Goal: Task Accomplishment & Management: Complete application form

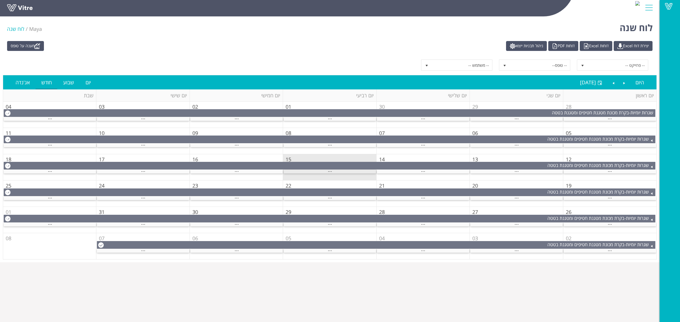
click at [323, 173] on div "..." at bounding box center [329, 172] width 92 height 4
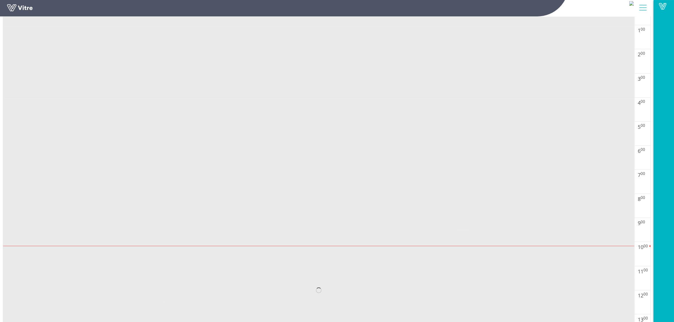
scroll to position [212, 0]
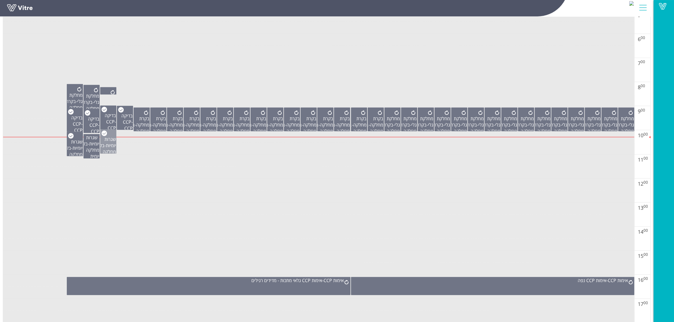
click at [113, 141] on span "שגרות יומיות" at bounding box center [110, 142] width 12 height 12
click at [99, 148] on span "בקרת מחלקה יומית New" at bounding box center [89, 153] width 22 height 25
click at [79, 149] on span "שגרות יומיות" at bounding box center [77, 145] width 12 height 12
click at [150, 148] on td at bounding box center [318, 148] width 631 height 12
click at [127, 125] on span "בדיקה CCP" at bounding box center [126, 119] width 11 height 12
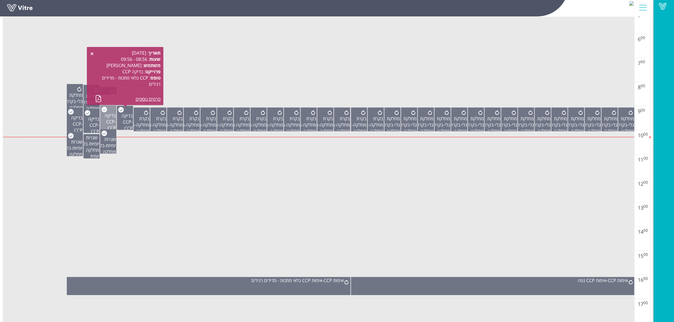
click at [115, 125] on div "בדיקה CCP - CCP גלאי מתכות - מדידים רגילים" at bounding box center [109, 131] width 16 height 50
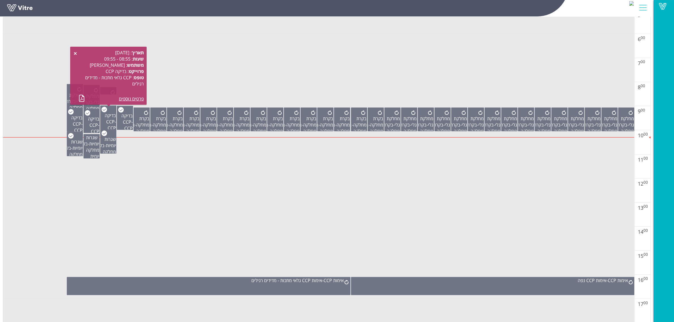
click at [215, 165] on td at bounding box center [318, 161] width 631 height 12
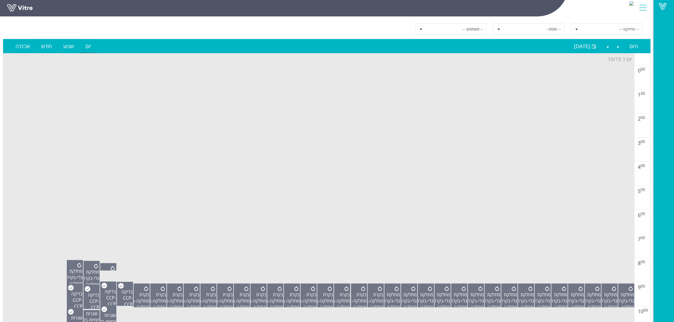
scroll to position [0, 0]
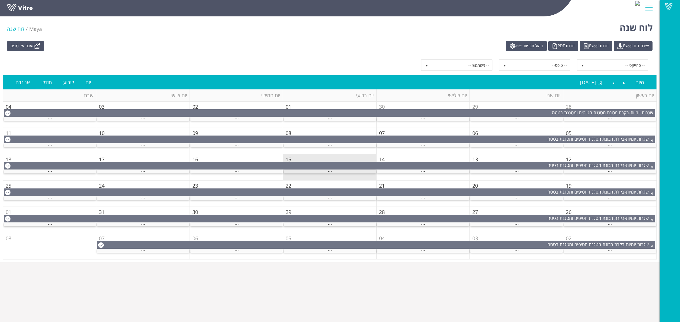
click at [326, 172] on div "..." at bounding box center [329, 172] width 92 height 4
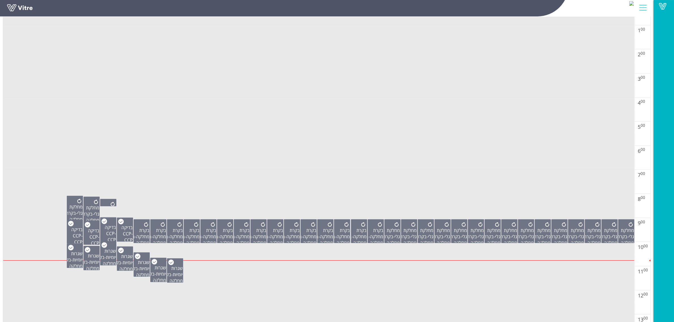
scroll to position [142, 0]
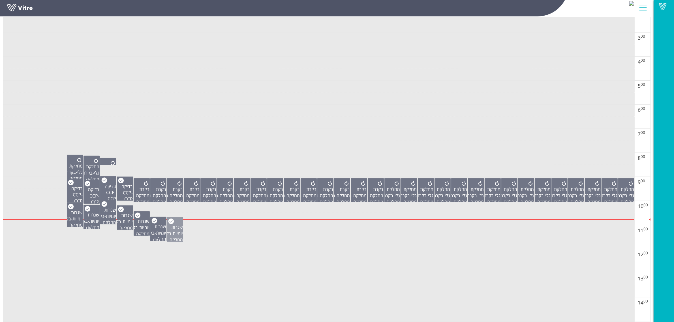
click at [176, 236] on span "שגרות יומיות" at bounding box center [177, 230] width 12 height 12
click at [155, 238] on div "שגרות יומיות - בקרת מחלקה יומית New" at bounding box center [159, 236] width 16 height 38
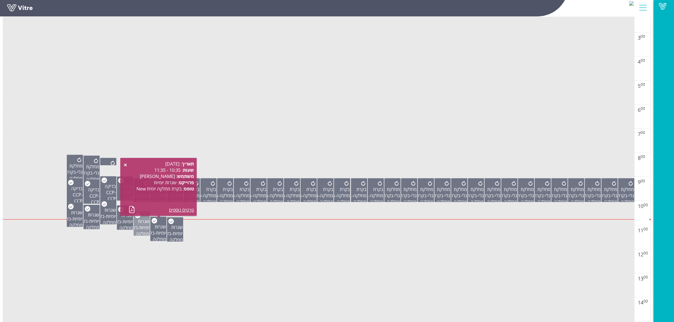
click at [143, 232] on span "בקרת מחלקה יומית New" at bounding box center [139, 237] width 22 height 25
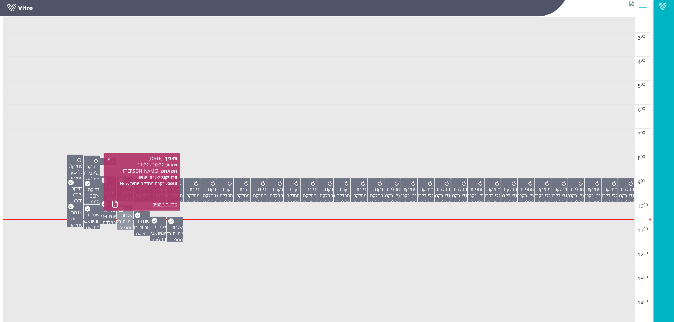
click at [129, 225] on span "שגרות יומיות" at bounding box center [127, 218] width 12 height 12
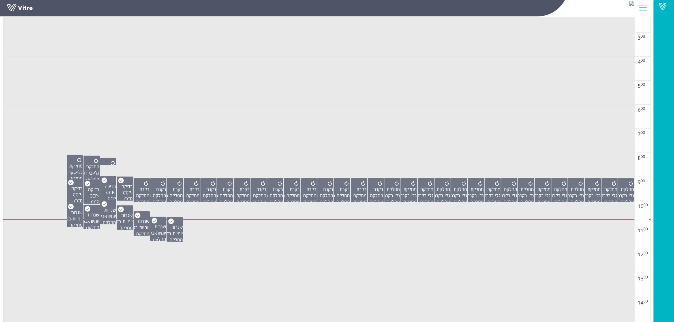
click at [225, 225] on td at bounding box center [318, 219] width 631 height 12
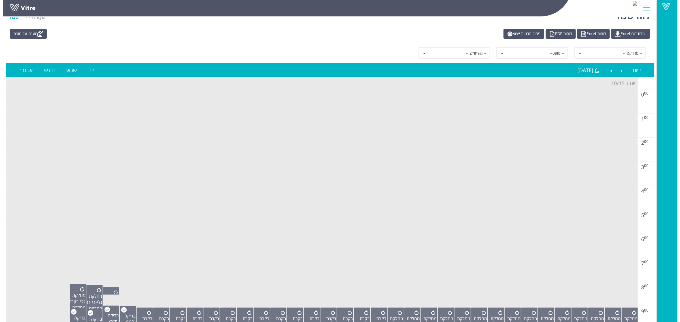
scroll to position [0, 0]
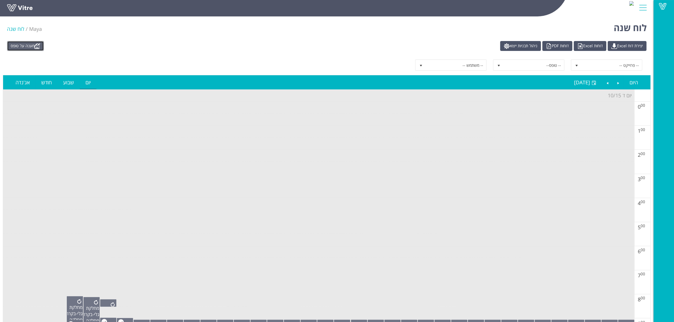
click at [37, 46] on link "מענה על טופס" at bounding box center [25, 46] width 37 height 10
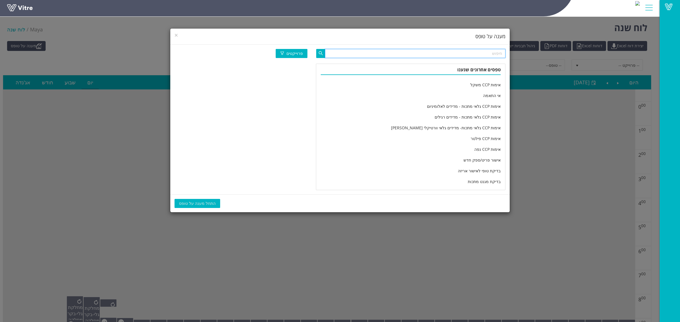
click at [355, 54] on input "text" at bounding box center [415, 53] width 180 height 9
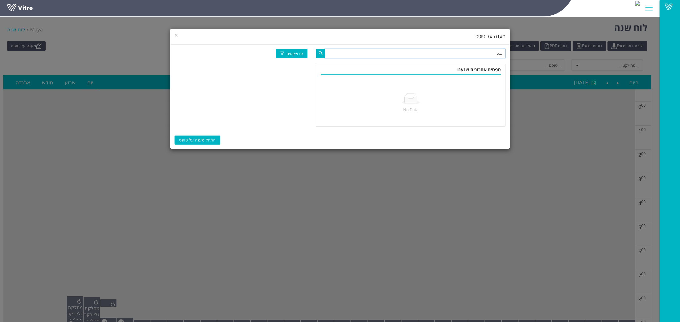
type input "ى"
type input "מחלקה יומי"
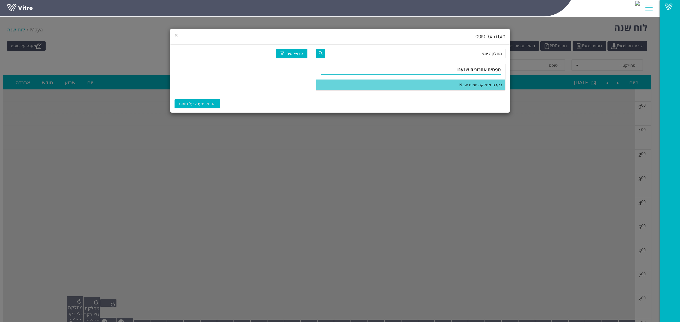
click at [366, 83] on li "בקרת מחלקה יומית New" at bounding box center [410, 85] width 189 height 11
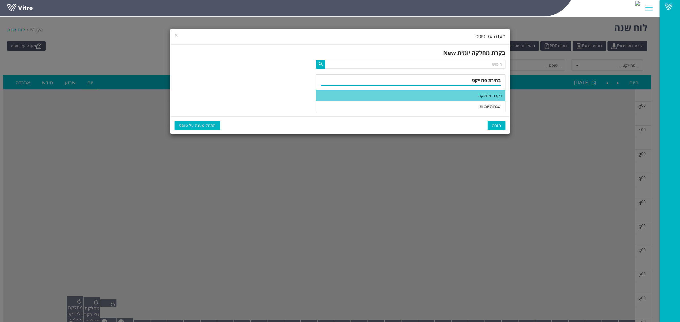
click at [456, 100] on li "בקרת מחלקה" at bounding box center [410, 95] width 189 height 11
click at [189, 126] on span "התחל מענה על טופס" at bounding box center [197, 125] width 37 height 6
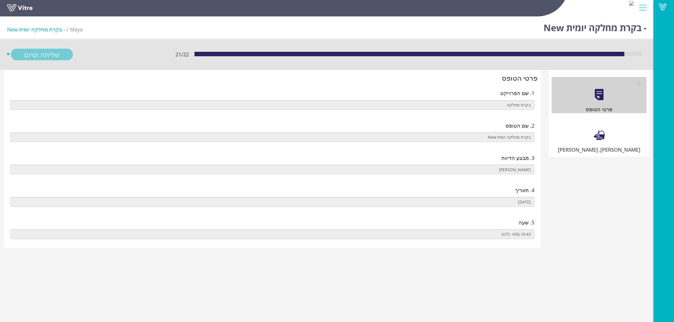
click at [558, 134] on div "שילוט, סימון וניקיון" at bounding box center [599, 136] width 95 height 36
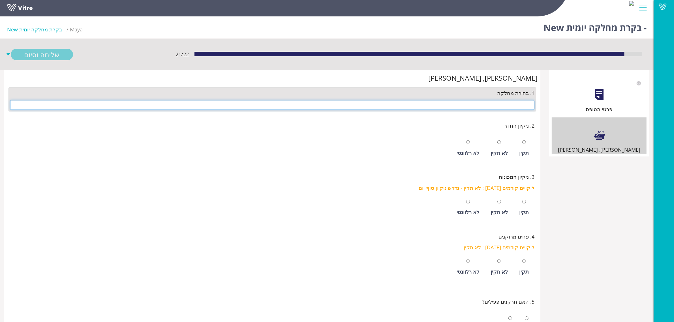
click at [513, 108] on input "text" at bounding box center [272, 105] width 524 height 10
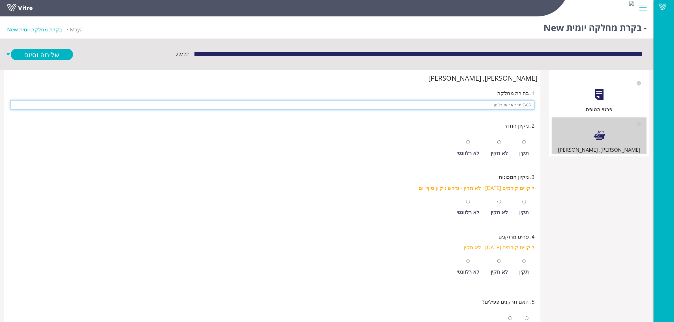
type input "E-05 חדר אריזת גלוטן"
click at [522, 140] on input "radio" at bounding box center [524, 142] width 4 height 4
radio input "true"
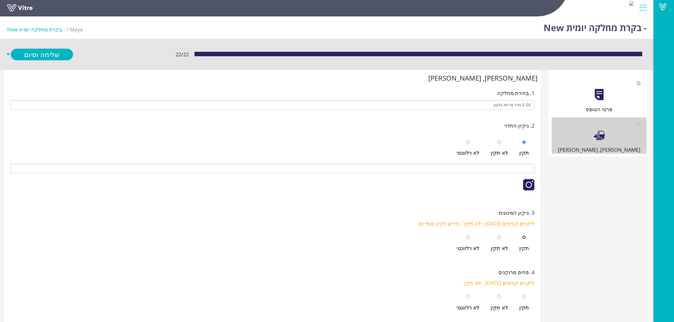
click at [522, 236] on input "radio" at bounding box center [524, 238] width 4 height 4
radio input "true"
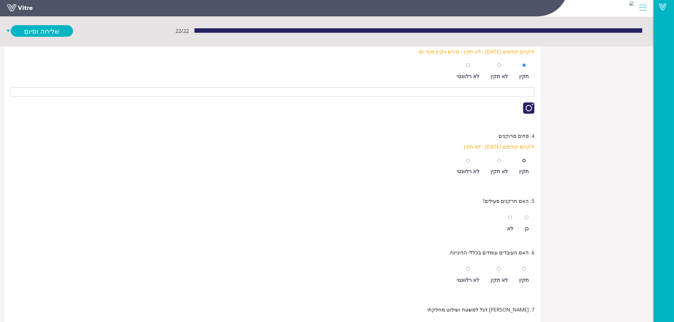
click at [522, 159] on input "radio" at bounding box center [524, 161] width 4 height 4
radio input "true"
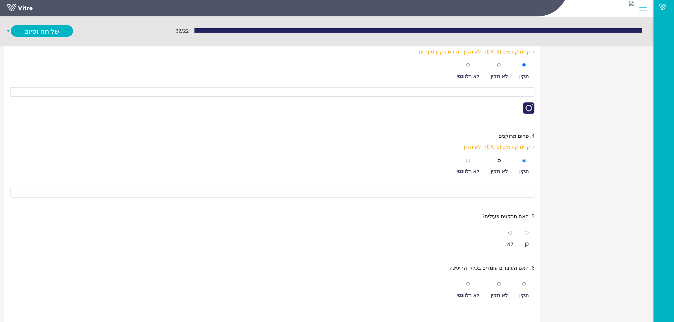
click at [498, 159] on input "radio" at bounding box center [500, 161] width 4 height 4
radio input "true"
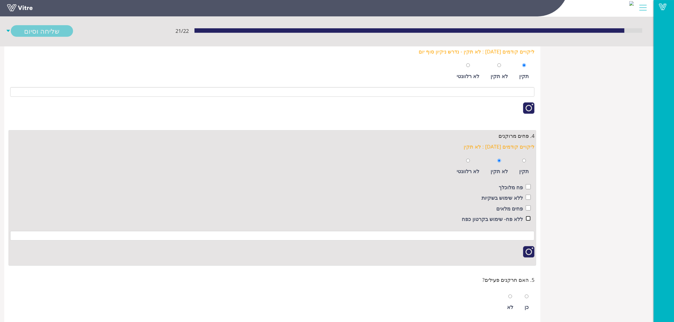
click at [526, 216] on input "checkbox" at bounding box center [528, 218] width 5 height 5
checkbox input "true"
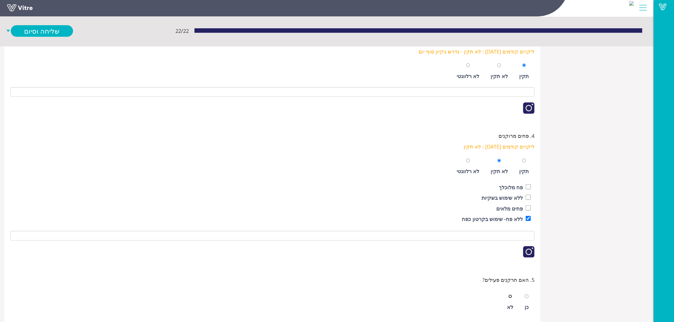
click at [509, 295] on input "radio" at bounding box center [511, 297] width 4 height 4
radio input "true"
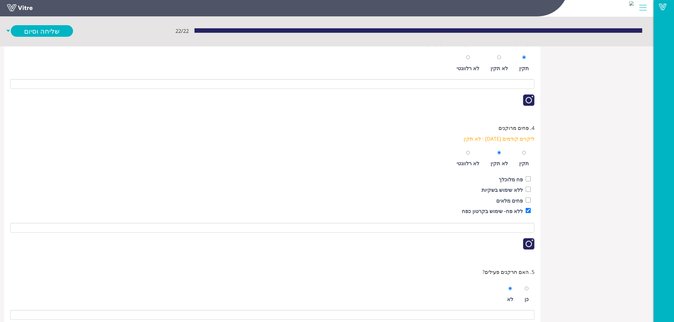
scroll to position [353, 0]
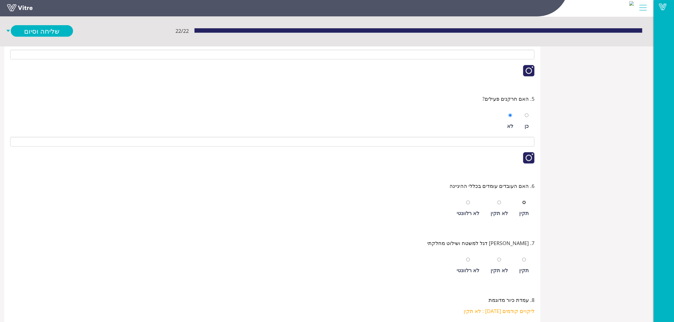
click at [522, 201] on input "radio" at bounding box center [524, 203] width 4 height 4
radio input "true"
click at [522, 258] on input "radio" at bounding box center [524, 260] width 4 height 4
radio input "true"
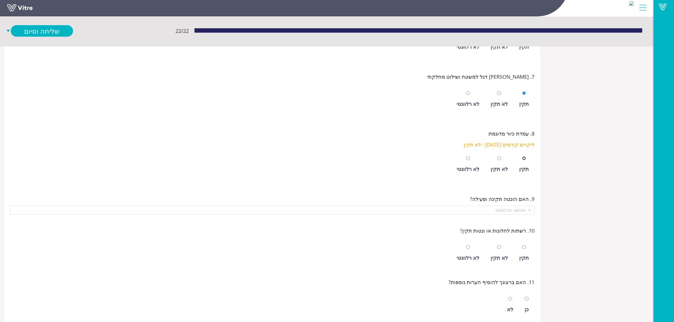
click at [522, 157] on input "radio" at bounding box center [524, 159] width 4 height 4
radio input "true"
click at [498, 157] on input "radio" at bounding box center [500, 159] width 4 height 4
radio input "true"
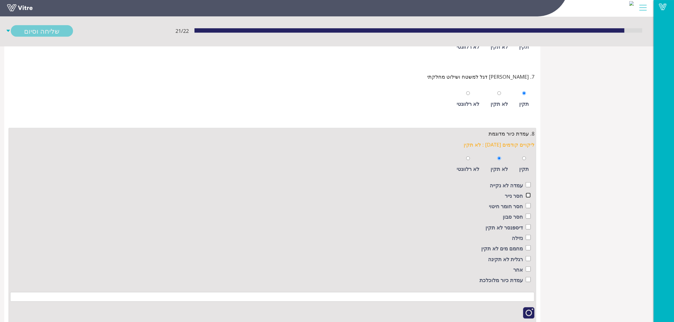
click at [526, 193] on input "checkbox" at bounding box center [528, 195] width 5 height 5
checkbox input "true"
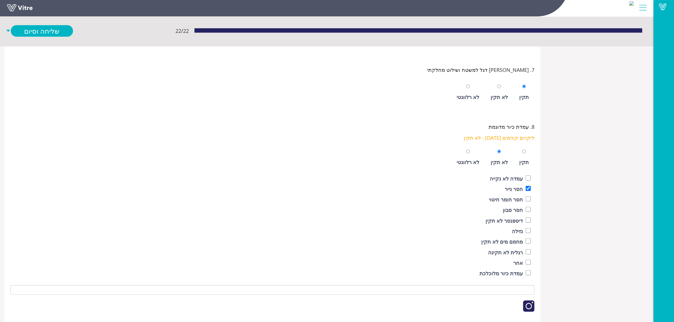
scroll to position [718, 0]
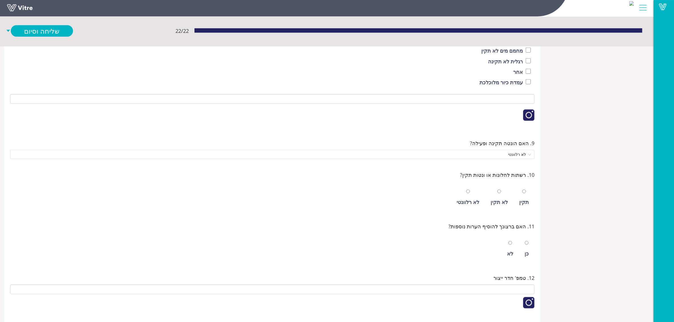
click at [511, 256] on div "לא" at bounding box center [510, 254] width 6 height 8
radio input "true"
click at [529, 205] on div "תקין" at bounding box center [524, 198] width 15 height 26
radio input "true"
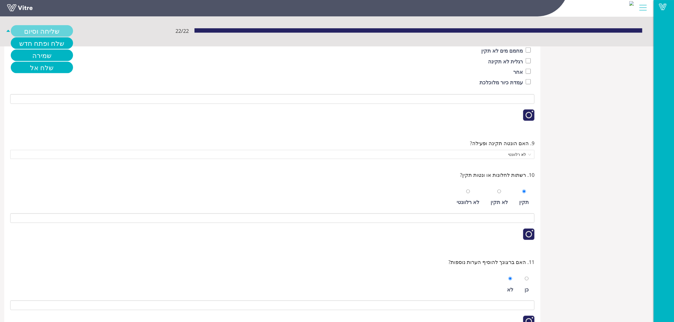
click at [46, 32] on link "שליחה וסיום" at bounding box center [42, 31] width 62 height 12
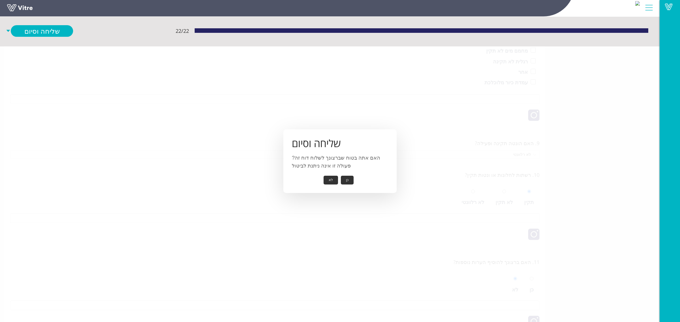
click at [346, 179] on button "כן" at bounding box center [347, 180] width 13 height 9
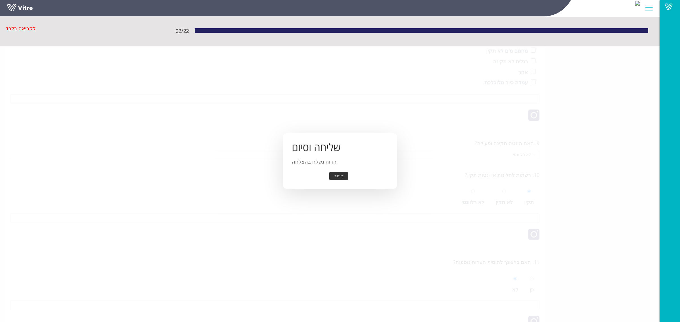
click at [342, 178] on button "אישור" at bounding box center [338, 176] width 19 height 9
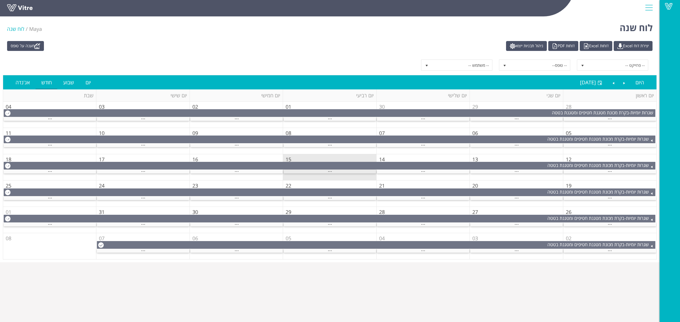
click at [332, 172] on span "..." at bounding box center [330, 170] width 4 height 6
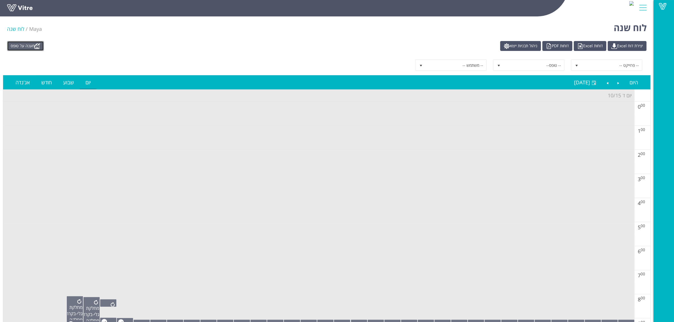
click at [37, 46] on link "מענה על טופס" at bounding box center [25, 46] width 37 height 10
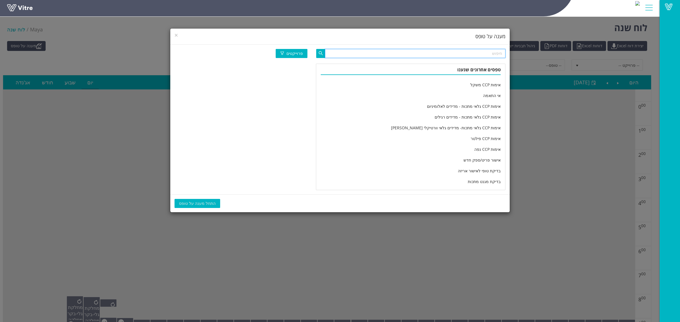
click at [402, 54] on input "text" at bounding box center [415, 53] width 180 height 9
type input "מחלקה יומי"
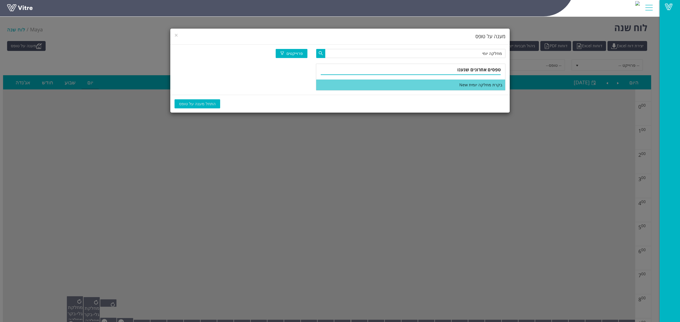
click at [409, 81] on li "בקרת מחלקה יומית New" at bounding box center [410, 85] width 189 height 11
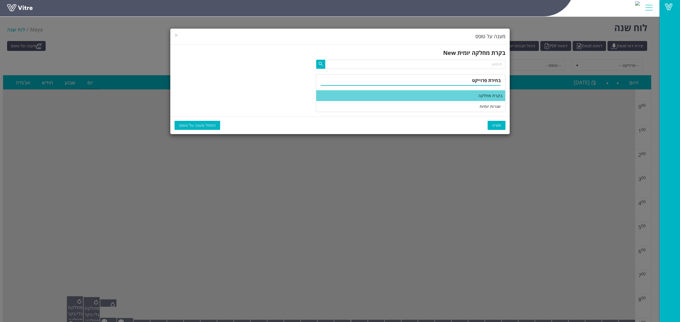
click at [459, 99] on li "בקרת מחלקה" at bounding box center [410, 95] width 189 height 11
click at [202, 127] on span "התחל מענה על טופס" at bounding box center [197, 125] width 37 height 6
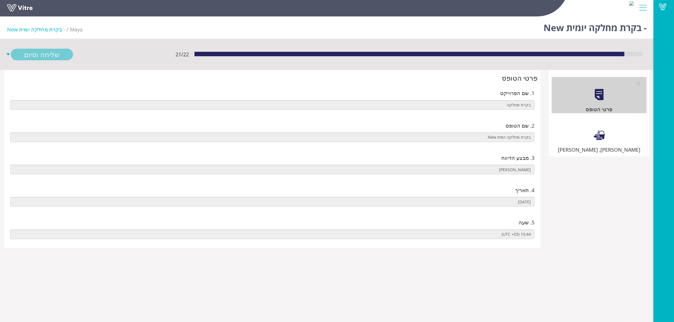
click at [573, 125] on div "שילוט, סימון וניקיון" at bounding box center [599, 136] width 95 height 36
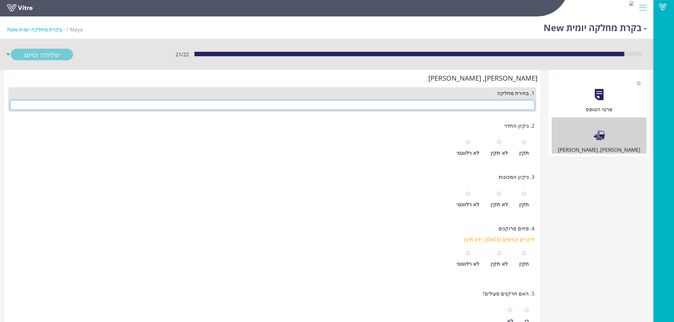
click at [521, 104] on input "text" at bounding box center [272, 105] width 524 height 10
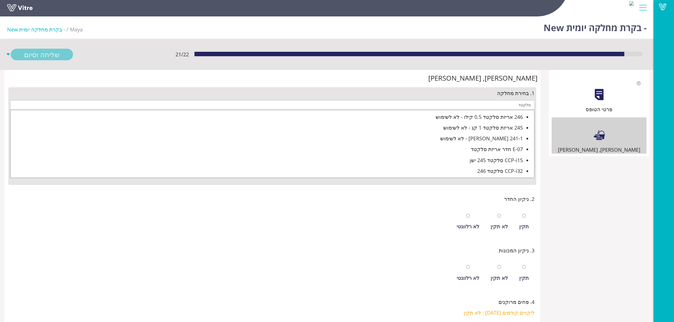
click at [507, 148] on div "E-07 חדר אריזת סלקטד" at bounding box center [266, 149] width 513 height 8
type input "E-07 חדר אריזת סלקטד"
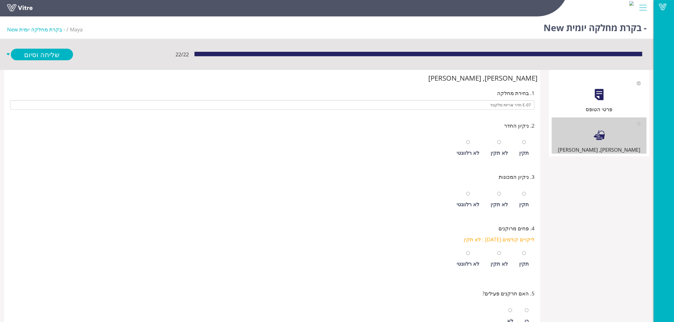
click at [524, 147] on div "תקין" at bounding box center [524, 148] width 15 height 26
radio input "true"
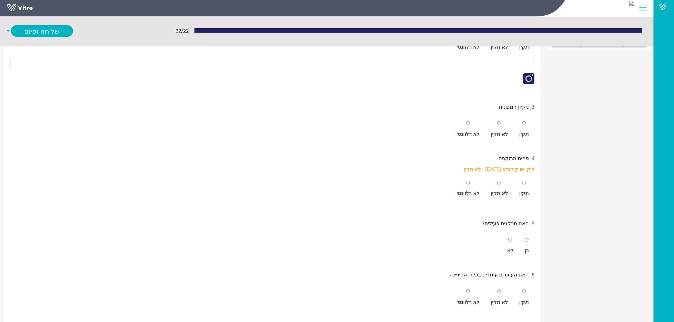
click at [522, 136] on div "תקין" at bounding box center [524, 134] width 10 height 8
radio input "true"
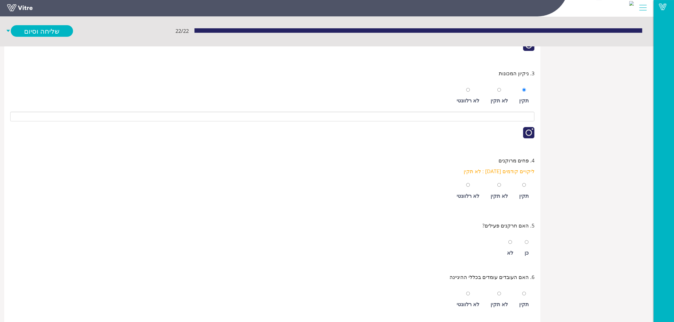
scroll to position [142, 0]
click at [498, 189] on div "לא תקין" at bounding box center [499, 189] width 23 height 26
radio input "true"
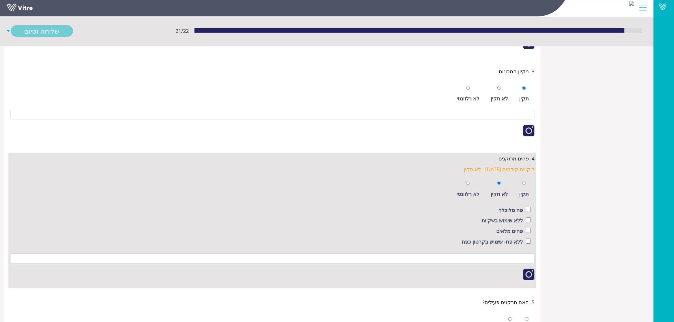
click at [524, 242] on div "ללא פח- שימוש בקרטון כפח" at bounding box center [272, 243] width 517 height 10
checkbox input "true"
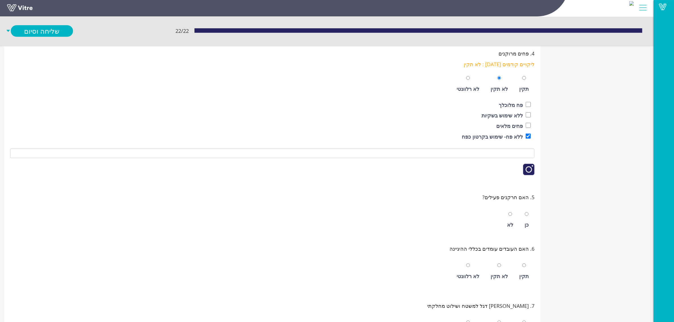
scroll to position [248, 0]
click at [527, 228] on div "כן" at bounding box center [527, 224] width 4 height 8
radio input "true"
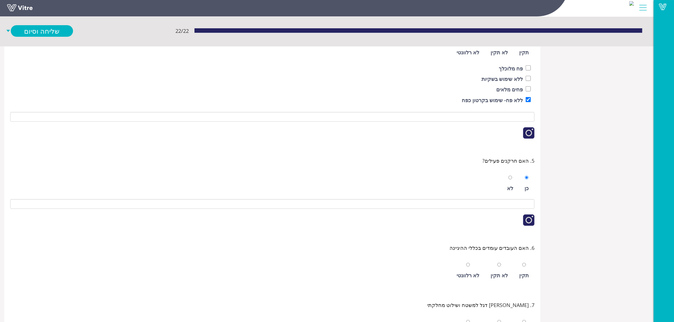
click at [525, 263] on div "תקין" at bounding box center [524, 271] width 15 height 26
radio input "true"
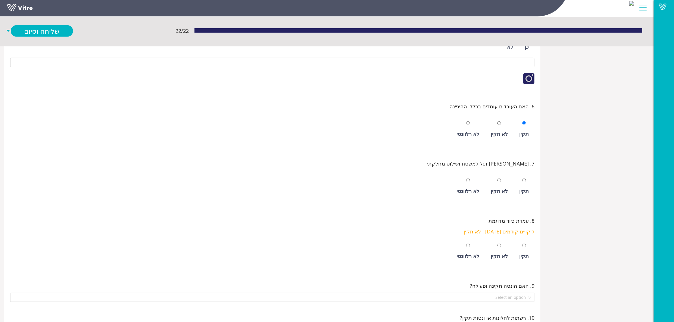
click at [527, 194] on div "תקין" at bounding box center [524, 191] width 10 height 8
radio input "true"
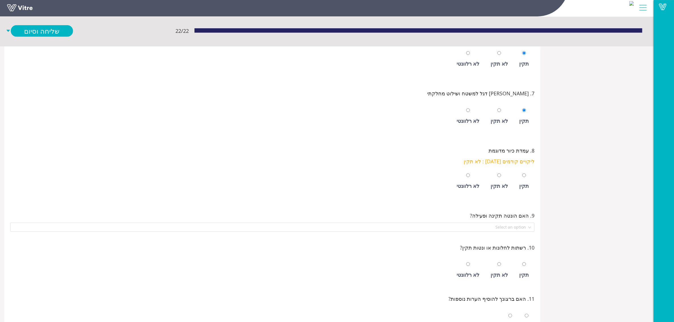
scroll to position [496, 0]
click at [527, 188] on div "תקין" at bounding box center [524, 186] width 10 height 8
click at [470, 187] on div "לא רלוונטי" at bounding box center [468, 186] width 23 height 8
radio input "false"
radio input "true"
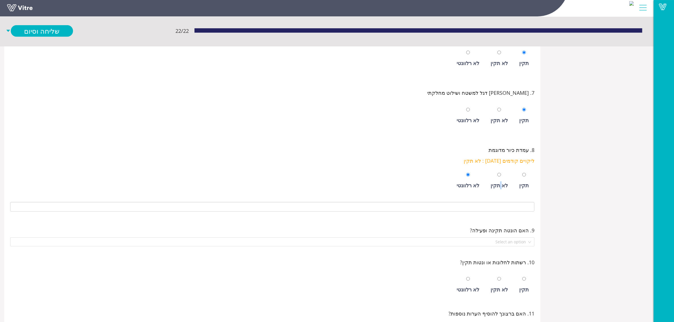
click at [503, 186] on div "לא תקין" at bounding box center [499, 186] width 17 height 8
radio input "true"
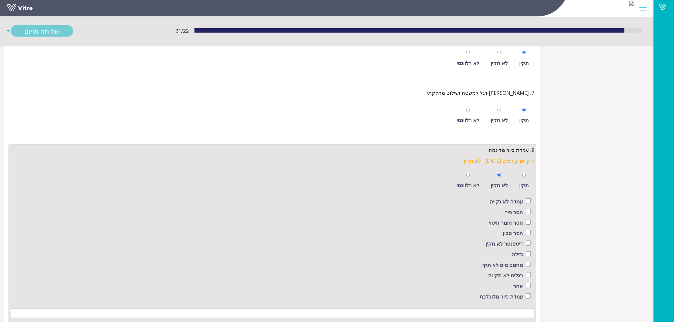
click at [524, 206] on div "עמדה לא נקייה" at bounding box center [272, 202] width 517 height 10
checkbox input "true"
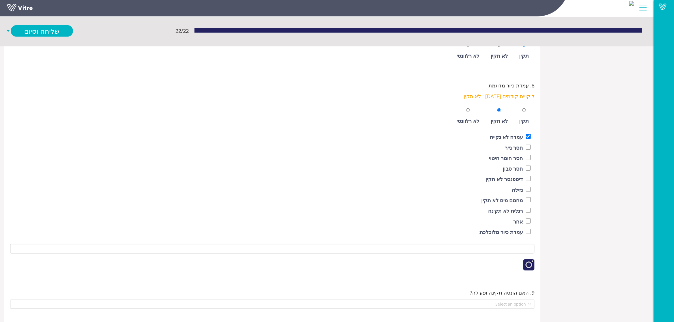
scroll to position [673, 0]
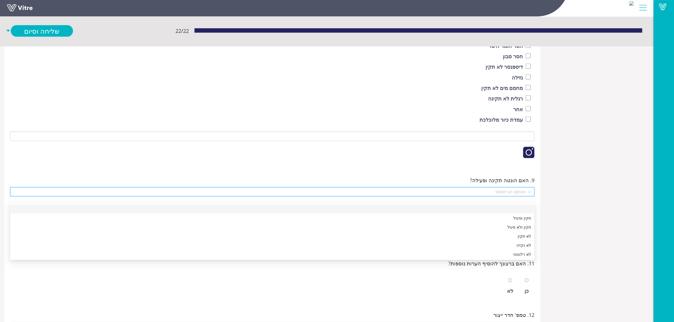
click at [521, 196] on input "search" at bounding box center [271, 192] width 514 height 8
click at [515, 217] on div "תקין ופעיל" at bounding box center [273, 218] width 518 height 6
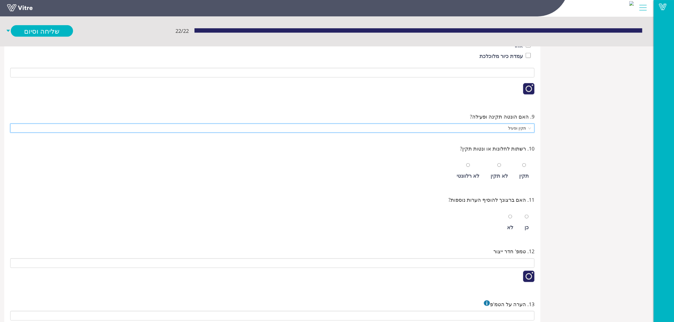
scroll to position [743, 0]
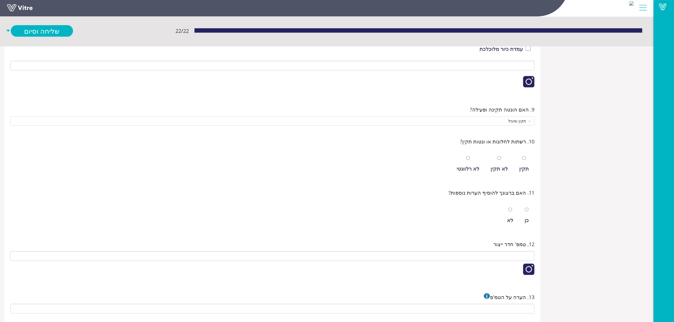
click at [530, 177] on div "תקין" at bounding box center [524, 164] width 15 height 26
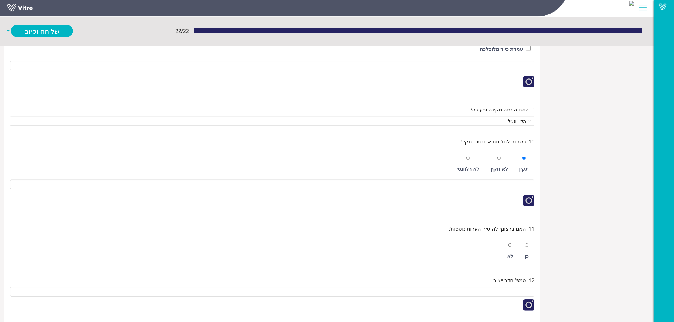
click at [478, 173] on div "לא רלוונטי" at bounding box center [468, 169] width 23 height 8
radio input "false"
radio input "true"
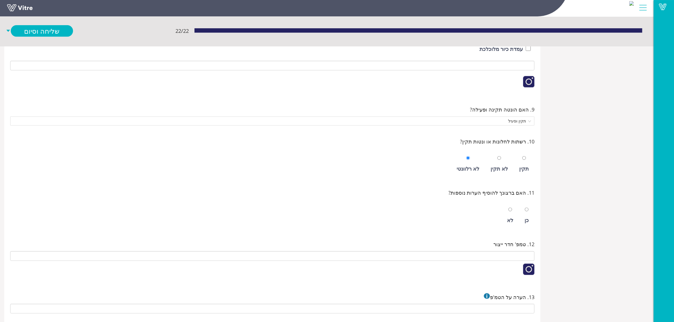
click at [510, 214] on div at bounding box center [511, 210] width 4 height 8
radio input "true"
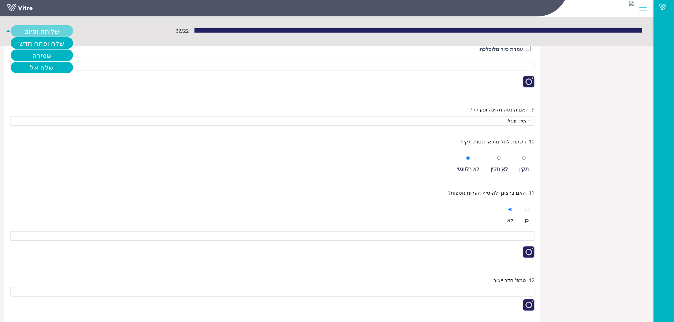
click at [49, 27] on link "שליחה וסיום" at bounding box center [42, 31] width 62 height 12
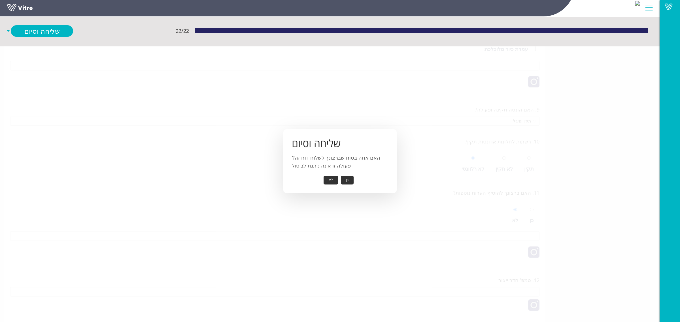
click at [345, 179] on button "כן" at bounding box center [347, 180] width 13 height 9
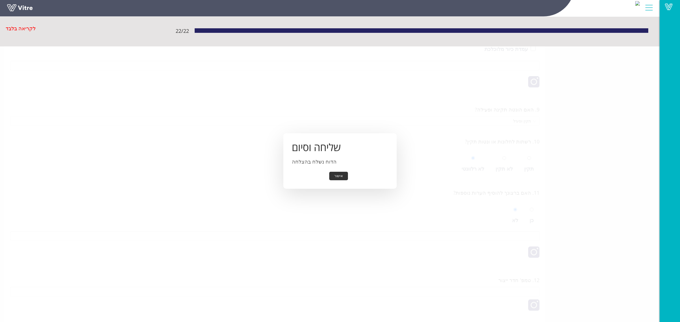
click at [333, 176] on button "אישור" at bounding box center [338, 176] width 19 height 9
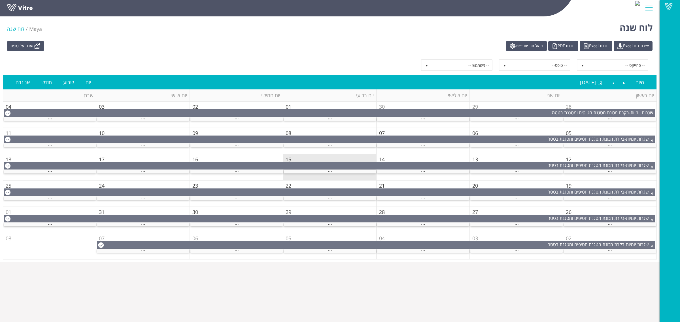
click at [321, 53] on div "מענה על טופס יצירת דוח Excel דוחות Excel דוחות PDF ניהול תבניות ייצוא -- פרוייק…" at bounding box center [329, 150] width 659 height 224
click at [320, 171] on div "..." at bounding box center [329, 172] width 92 height 4
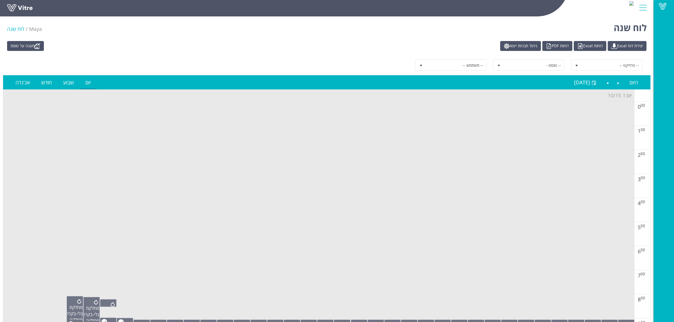
click at [323, 164] on td at bounding box center [318, 168] width 631 height 12
click at [25, 46] on link "מענה על טופס" at bounding box center [25, 46] width 37 height 10
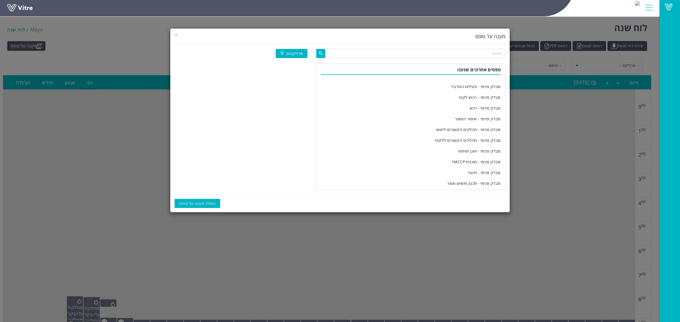
scroll to position [932, 0]
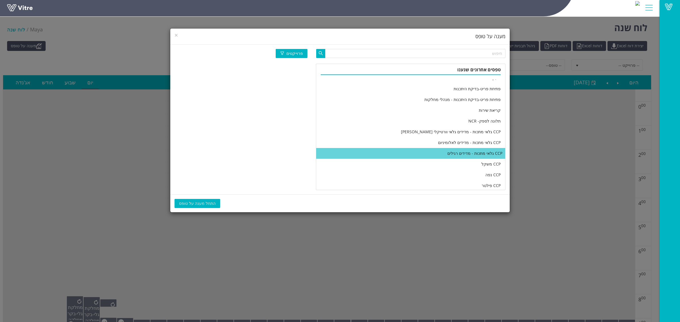
click at [424, 148] on li "CCP גלאי מתכות - מדידים רגילים" at bounding box center [410, 153] width 189 height 11
click at [196, 202] on span "התחל מענה על טופס" at bounding box center [197, 203] width 37 height 6
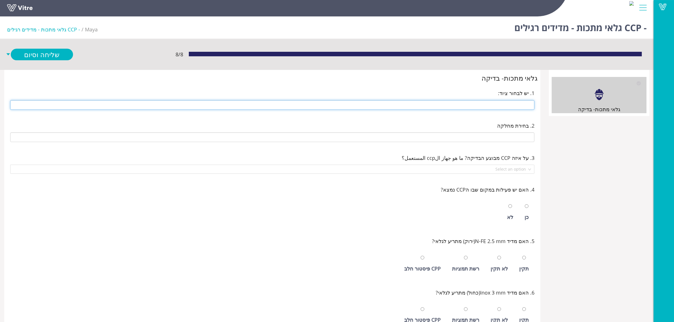
click at [482, 108] on input "text" at bounding box center [272, 105] width 524 height 10
type input "242 14 ראש - גלוטן"
type input "d"
type input "E-05 חדר אריזת גלוטן"
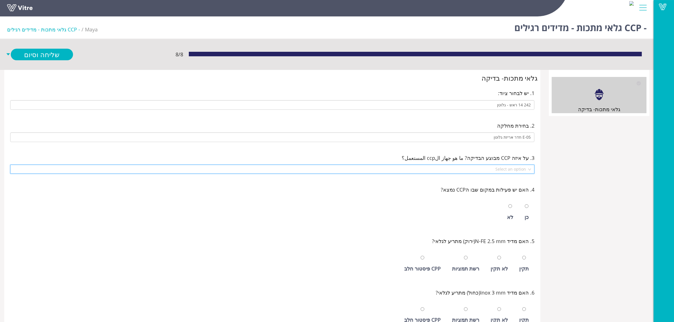
scroll to position [114, 0]
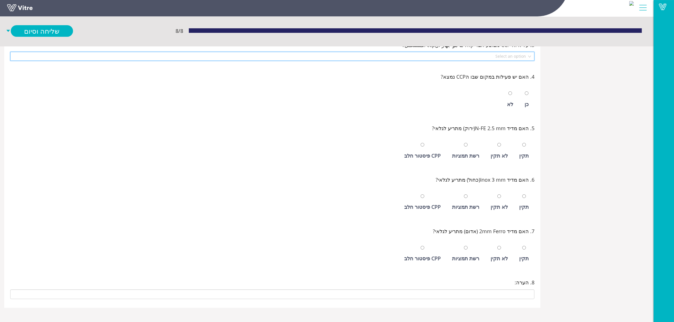
click at [516, 56] on input "search" at bounding box center [271, 56] width 514 height 8
click at [520, 124] on div "ccpi31" at bounding box center [273, 124] width 518 height 6
click at [531, 106] on div "כן" at bounding box center [527, 99] width 10 height 26
radio input "true"
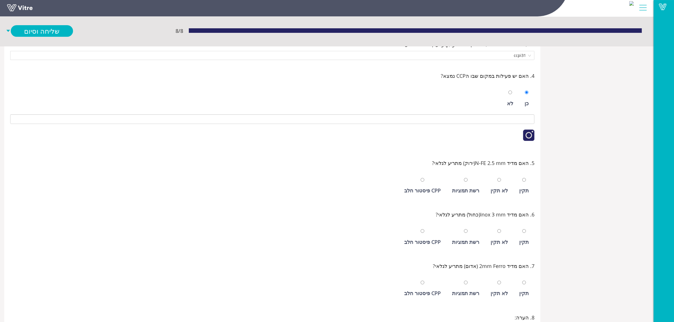
click at [527, 182] on div "תקין" at bounding box center [524, 186] width 15 height 26
radio input "true"
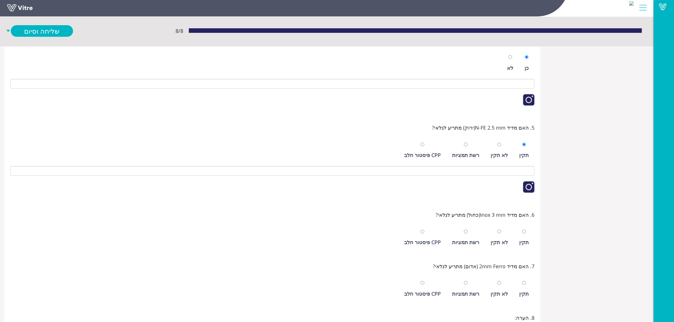
click at [530, 233] on div "תקין" at bounding box center [524, 238] width 15 height 26
radio input "true"
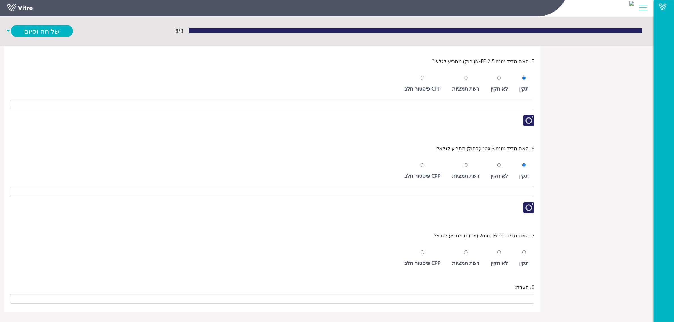
scroll to position [220, 0]
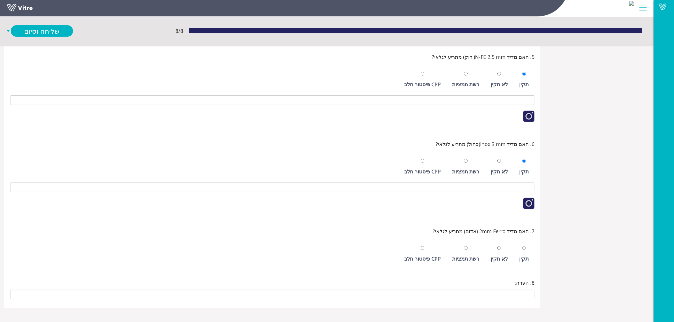
click at [526, 260] on div "תקין" at bounding box center [524, 259] width 10 height 8
radio input "true"
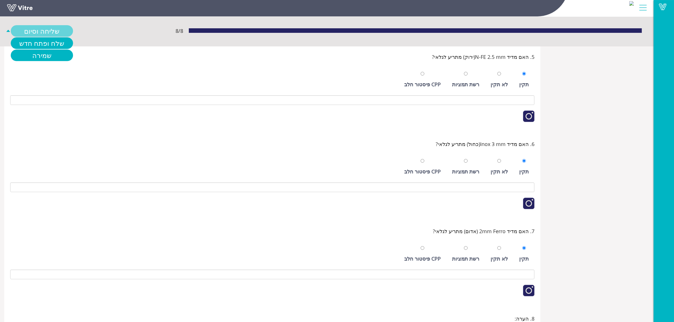
click at [36, 30] on link "שליחה וסיום" at bounding box center [42, 31] width 62 height 12
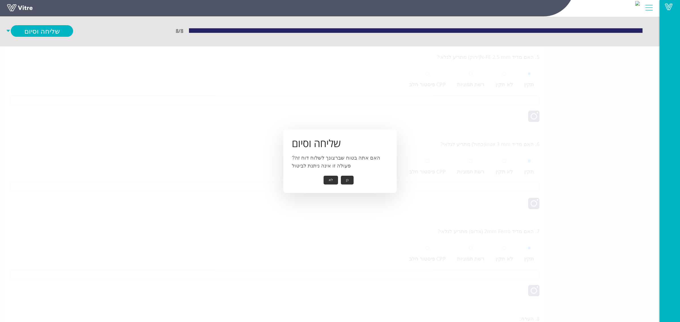
click at [343, 179] on button "כן" at bounding box center [347, 180] width 13 height 9
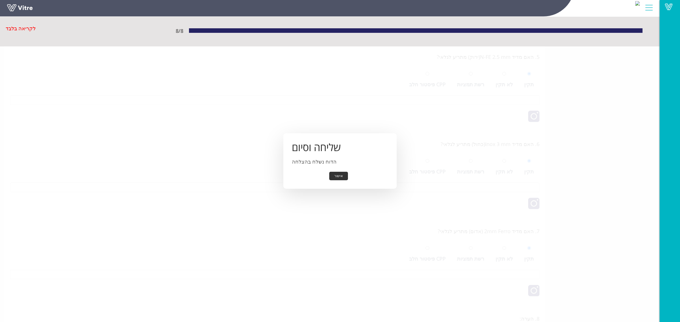
click at [338, 175] on button "אישור" at bounding box center [338, 176] width 19 height 9
